Goal: Task Accomplishment & Management: Use online tool/utility

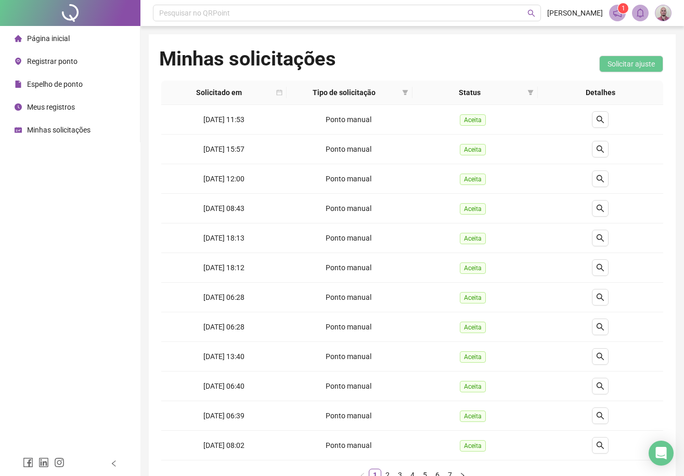
click at [47, 40] on span "Página inicial" at bounding box center [48, 38] width 43 height 8
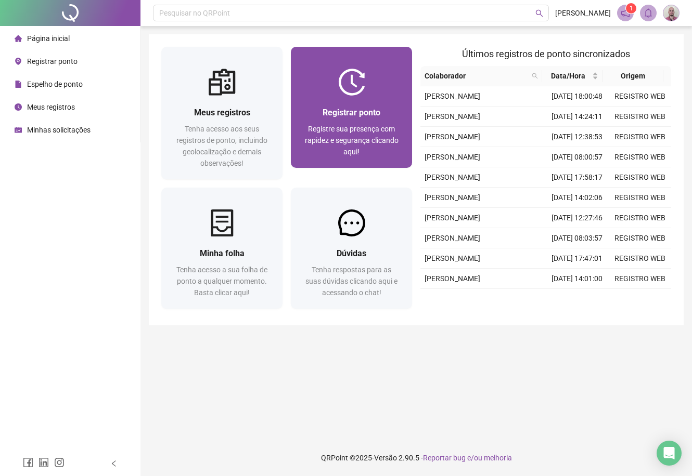
click at [349, 114] on span "Registrar ponto" at bounding box center [352, 113] width 58 height 10
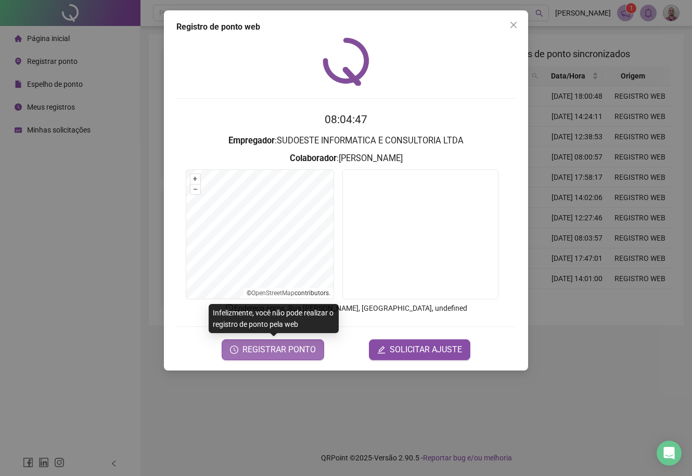
click at [311, 353] on span "REGISTRAR PONTO" at bounding box center [278, 350] width 73 height 12
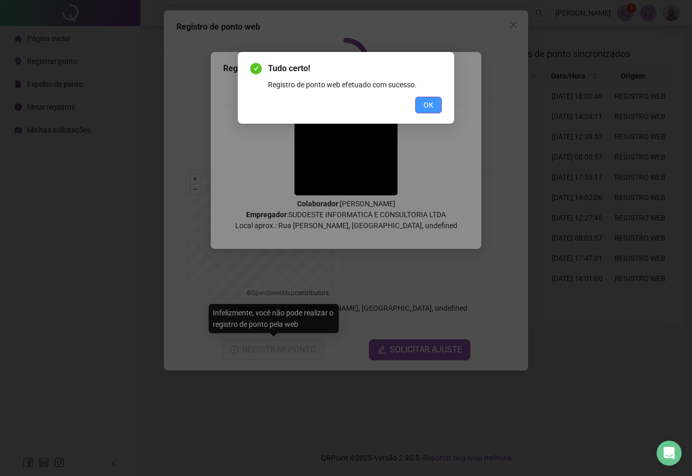
click at [426, 107] on span "OK" at bounding box center [428, 104] width 10 height 11
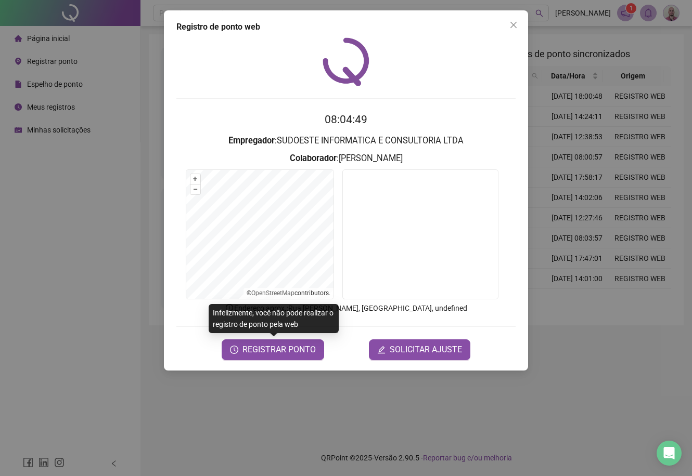
click at [70, 183] on div "Registro de ponto web 08:04:49 Empregador : SUDOESTE INFORMATICA E CONSULTORIA …" at bounding box center [346, 238] width 692 height 476
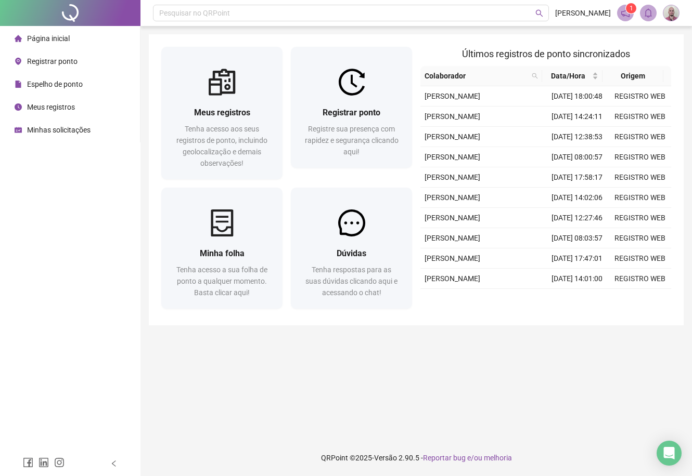
click at [54, 133] on span "Minhas solicitações" at bounding box center [58, 130] width 63 height 8
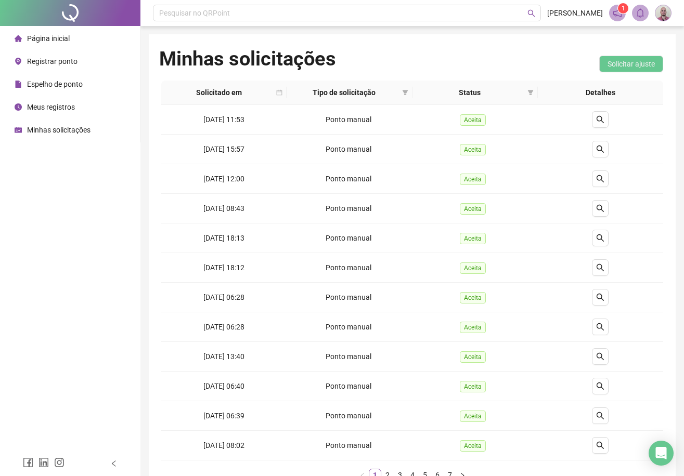
click at [52, 39] on span "Página inicial" at bounding box center [48, 38] width 43 height 8
